Goal: Find specific page/section: Find specific page/section

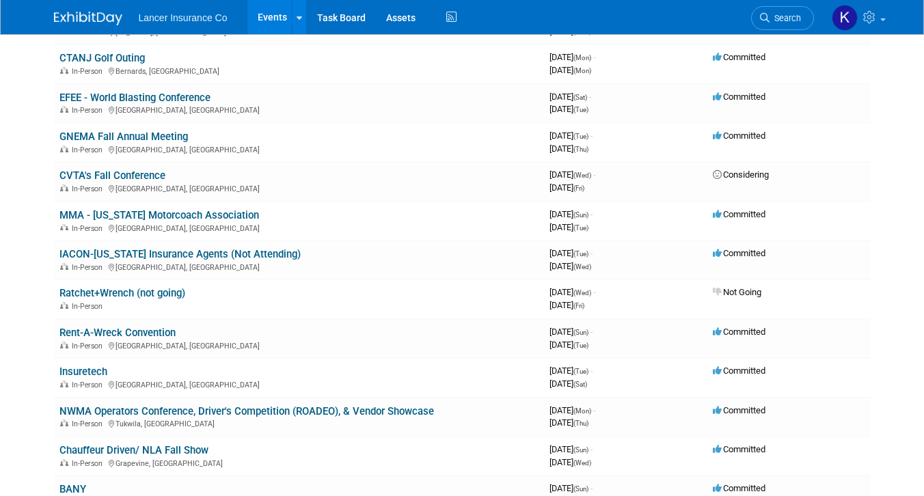
scroll to position [457, 0]
click at [240, 412] on link "NWMA Operators Conference, Driver's Competition (ROADEO), & Vendor Showcase" at bounding box center [246, 411] width 375 height 12
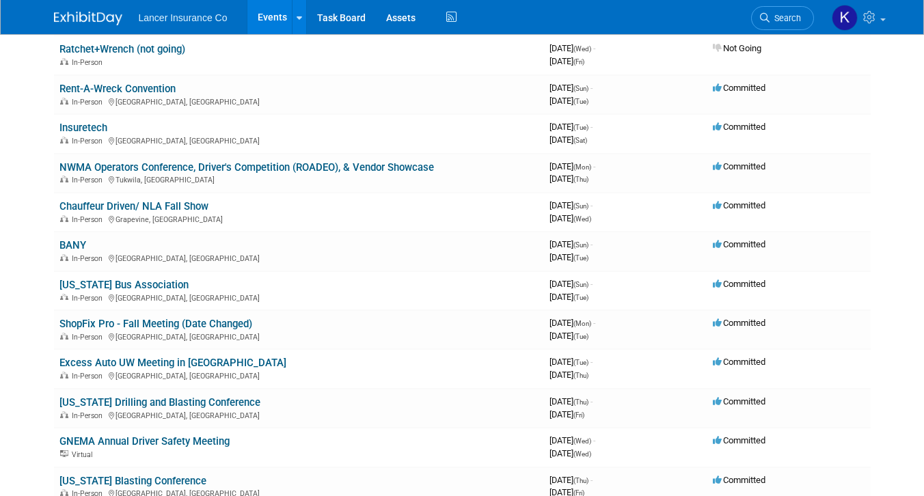
scroll to position [701, 0]
click at [159, 362] on link "Excess Auto UW Meeting in JAX" at bounding box center [172, 362] width 227 height 12
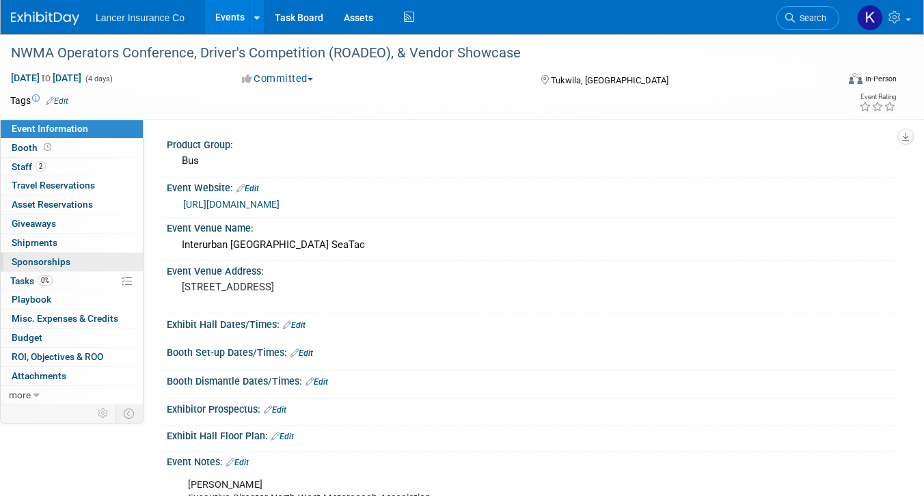
click at [56, 261] on span "Sponsorships 0" at bounding box center [41, 261] width 59 height 11
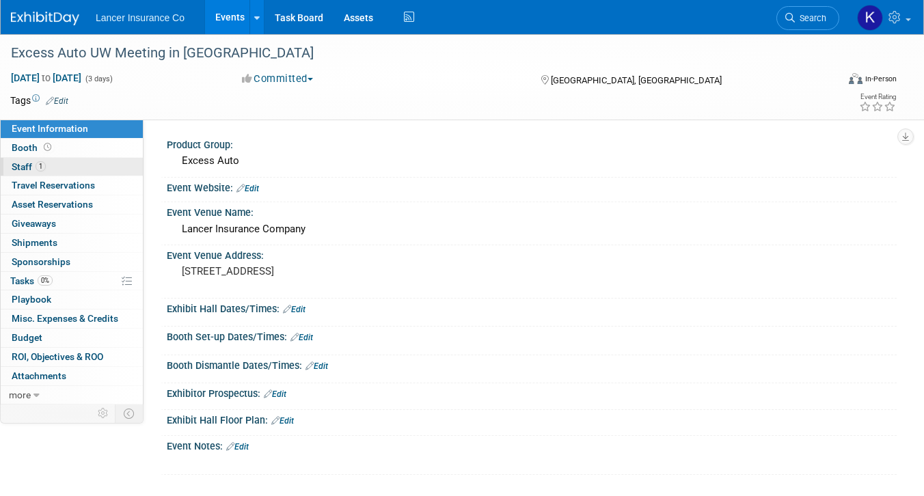
click at [14, 163] on span "Staff 1" at bounding box center [29, 166] width 34 height 11
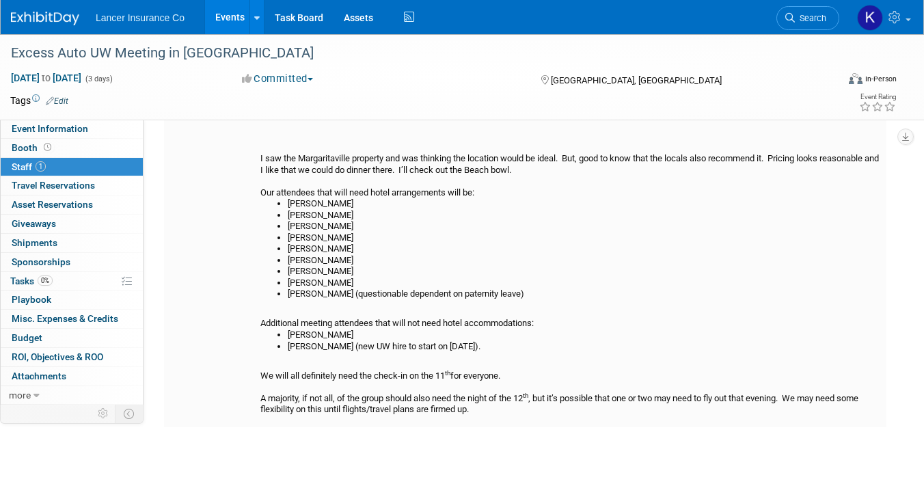
scroll to position [239, 0]
